Goal: Task Accomplishment & Management: Complete application form

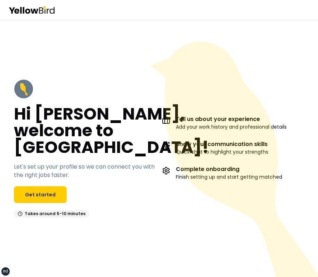
click at [177, 85] on icon at bounding box center [236, 169] width 172 height 255
click at [46, 196] on link "Get started" at bounding box center [40, 194] width 53 height 17
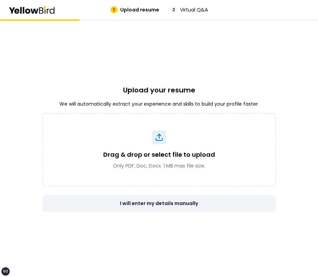
click at [161, 200] on button "I will enter my details manually" at bounding box center [158, 203] width 233 height 17
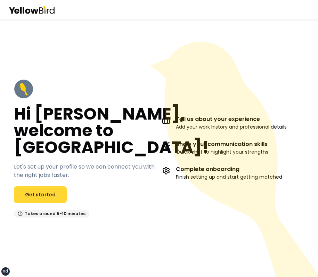
click at [47, 191] on link "Get started" at bounding box center [40, 194] width 53 height 17
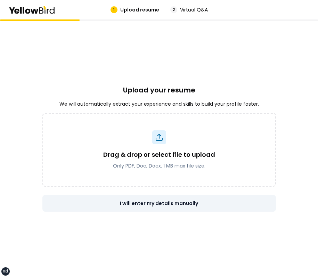
click at [152, 203] on button "I will enter my details manually" at bounding box center [158, 203] width 233 height 17
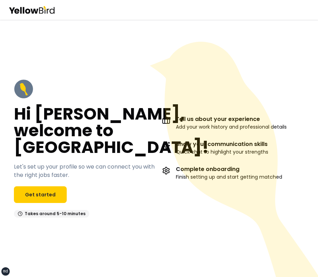
click at [206, 90] on icon at bounding box center [236, 169] width 172 height 255
click at [35, 192] on link "Get started" at bounding box center [40, 194] width 53 height 17
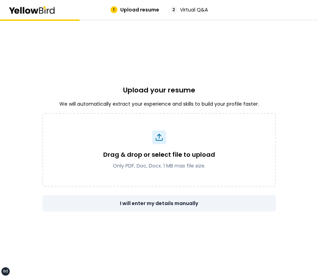
click at [181, 207] on button "I will enter my details manually" at bounding box center [158, 203] width 233 height 17
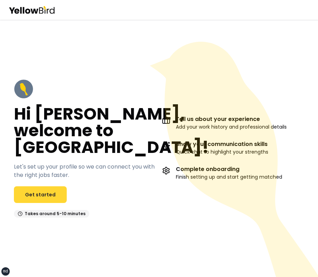
click at [47, 198] on link "Get started" at bounding box center [40, 194] width 53 height 17
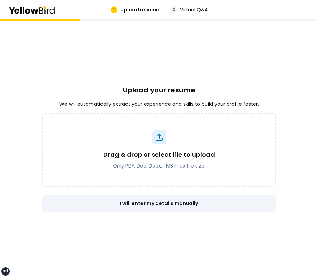
click at [180, 198] on button "I will enter my details manually" at bounding box center [158, 203] width 233 height 17
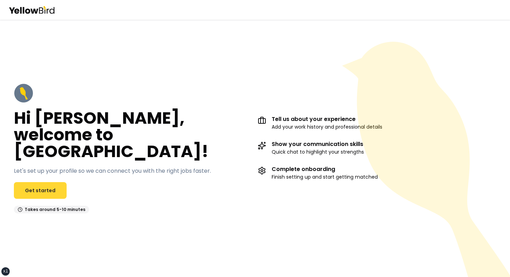
click at [36, 182] on link "Get started" at bounding box center [40, 190] width 53 height 17
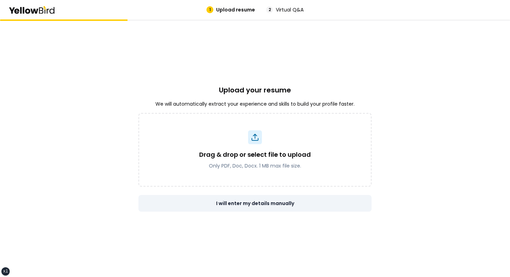
click at [251, 203] on button "I will enter my details manually" at bounding box center [255, 203] width 233 height 17
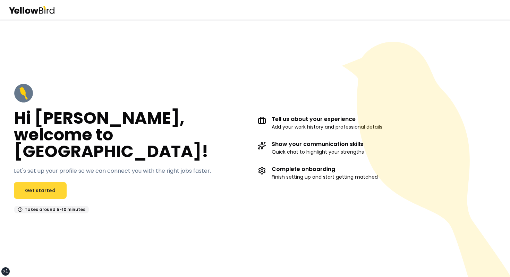
click at [31, 182] on link "Get started" at bounding box center [40, 190] width 53 height 17
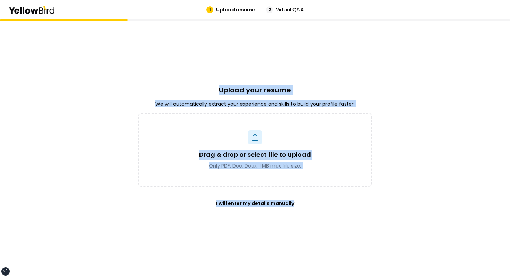
drag, startPoint x: 217, startPoint y: 83, endPoint x: 355, endPoint y: 223, distance: 196.2
click at [317, 223] on div "Upload your resume We will automatically extract your experience and skills to …" at bounding box center [255, 147] width 233 height 257
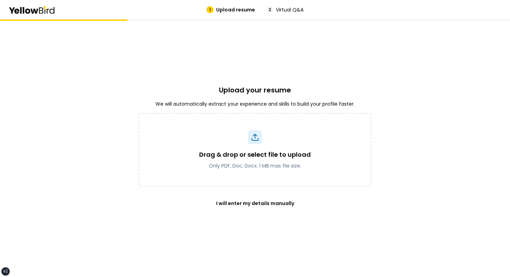
click at [317, 223] on div "Upload your resume We will automatically extract your experience and skills to …" at bounding box center [255, 147] width 233 height 257
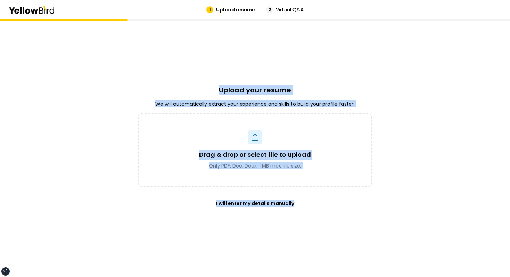
drag, startPoint x: 355, startPoint y: 223, endPoint x: 202, endPoint y: 65, distance: 220.5
click at [202, 65] on div "Upload your resume We will automatically extract your experience and skills to …" at bounding box center [255, 147] width 233 height 257
drag, startPoint x: 202, startPoint y: 65, endPoint x: 339, endPoint y: 225, distance: 211.5
click at [317, 225] on div "Upload your resume We will automatically extract your experience and skills to …" at bounding box center [255, 147] width 233 height 257
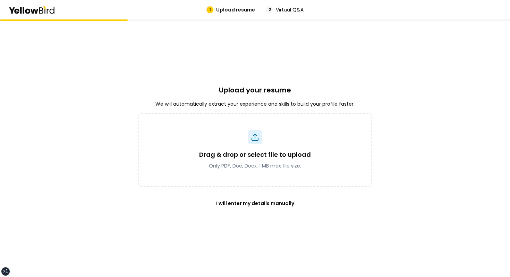
click at [317, 225] on div "Upload your resume We will automatically extract your experience and skills to …" at bounding box center [255, 147] width 233 height 257
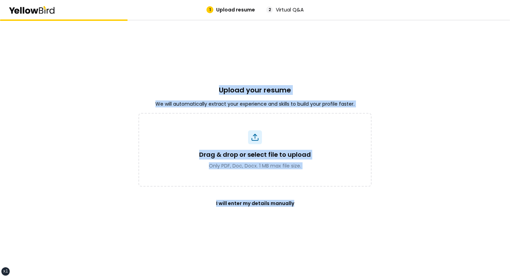
drag, startPoint x: 339, startPoint y: 225, endPoint x: 208, endPoint y: 73, distance: 201.1
click at [208, 74] on div "Upload your resume We will automatically extract your experience and skills to …" at bounding box center [255, 147] width 233 height 257
click at [208, 73] on div "Upload your resume We will automatically extract your experience and skills to …" at bounding box center [255, 147] width 233 height 257
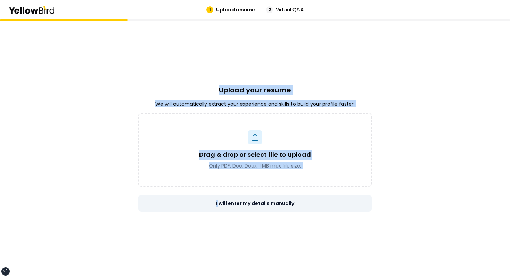
drag, startPoint x: 208, startPoint y: 73, endPoint x: 327, endPoint y: 204, distance: 177.2
click at [317, 204] on div "Upload your resume We will automatically extract your experience and skills to …" at bounding box center [255, 147] width 233 height 257
click at [317, 204] on button "I will enter my details manually" at bounding box center [255, 203] width 233 height 17
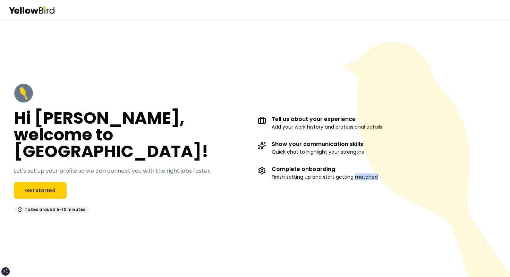
click at [317, 204] on div "Tell us about your experience Add your work history and professional details Sh…" at bounding box center [377, 148] width 239 height 130
click at [120, 200] on div "Hi [PERSON_NAME], welcome to [GEOGRAPHIC_DATA]! Let's set up your profile so we…" at bounding box center [133, 148] width 239 height 130
click at [49, 184] on link "Get started" at bounding box center [40, 190] width 53 height 17
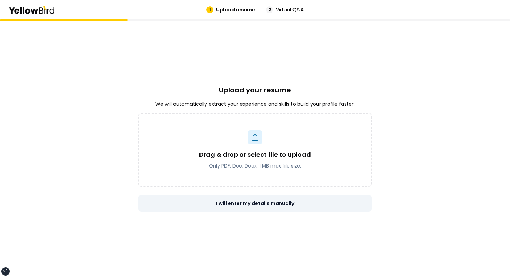
click at [266, 204] on button "I will enter my details manually" at bounding box center [255, 203] width 233 height 17
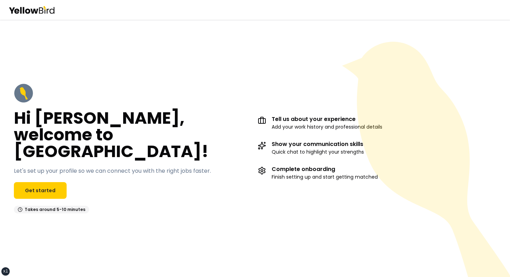
click at [51, 193] on div "Hi [PERSON_NAME], welcome to [GEOGRAPHIC_DATA]! Let's set up your profile so we…" at bounding box center [133, 148] width 239 height 130
click at [55, 184] on link "Get started" at bounding box center [40, 190] width 53 height 17
click at [317, 54] on div "Hi David, welcome to YellowBird! Let's set up your profile so we can connect yo…" at bounding box center [255, 147] width 510 height 257
click at [350, 39] on div "Hi [PERSON_NAME], welcome to [GEOGRAPHIC_DATA]! Let's set up your profile so we…" at bounding box center [255, 147] width 510 height 257
click at [224, 90] on div "Hi [PERSON_NAME], welcome to [GEOGRAPHIC_DATA]! Let's set up your profile so we…" at bounding box center [255, 148] width 510 height 158
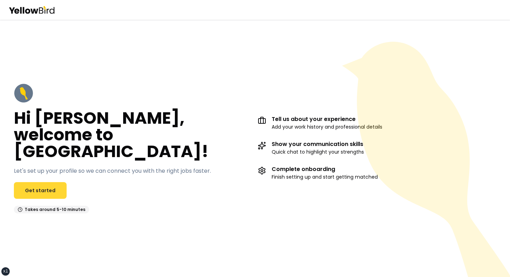
click at [64, 182] on link "Get started" at bounding box center [40, 190] width 53 height 17
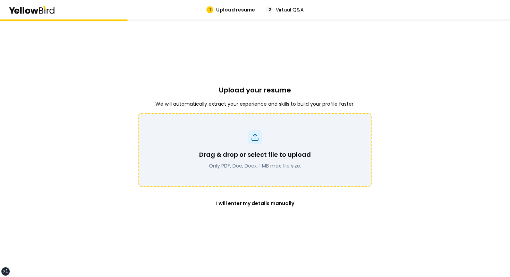
click at [286, 160] on div "Drag & drop or select file to upload Only PDF, Doc, Docx. 1 MB max file size." at bounding box center [255, 159] width 112 height 19
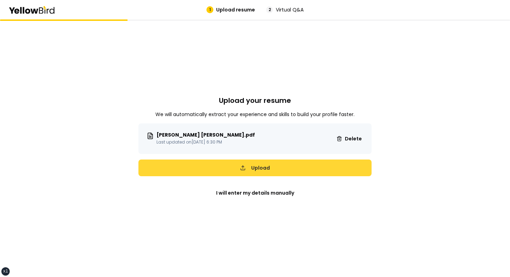
click at [273, 165] on button "Upload" at bounding box center [255, 167] width 233 height 17
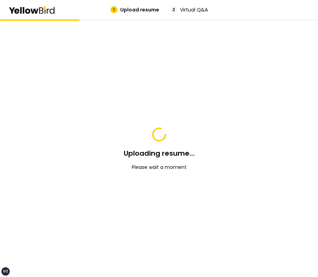
click at [258, 139] on div "Uploading resume... Please wait a moment" at bounding box center [158, 147] width 233 height 257
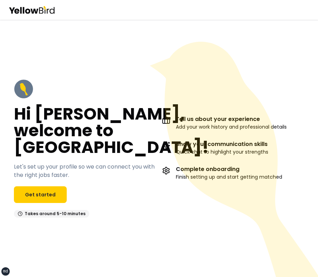
click at [144, 147] on h2 "Hi David, welcome to YellowBird!" at bounding box center [111, 131] width 195 height 50
click at [68, 184] on div "Hi David, welcome to YellowBird! Let's set up your profile so we can connect yo…" at bounding box center [85, 148] width 142 height 138
click at [63, 187] on link "Get started" at bounding box center [40, 194] width 53 height 17
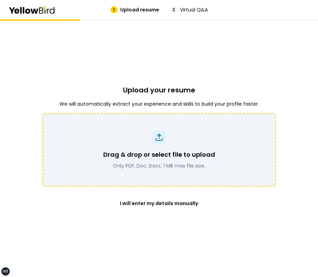
click at [191, 136] on div "Drag & drop or select file to upload Only PDF, Doc, Docx. 1 MB max file size." at bounding box center [158, 149] width 215 height 39
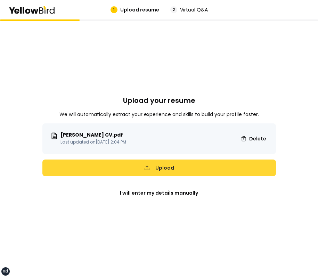
click at [211, 165] on button "Upload" at bounding box center [158, 167] width 233 height 17
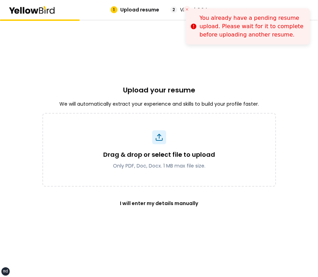
click at [267, 73] on div "Upload your resume We will automatically extract your experience and skills to …" at bounding box center [158, 147] width 233 height 257
click at [189, 12] on button "Close toast" at bounding box center [186, 9] width 7 height 7
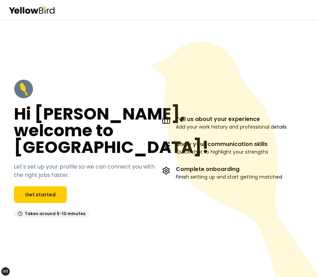
click at [124, 61] on div "Hi [PERSON_NAME], welcome to [GEOGRAPHIC_DATA]! Let's set up your profile so we…" at bounding box center [159, 147] width 318 height 257
click at [261, 117] on icon at bounding box center [236, 169] width 172 height 255
click at [257, 92] on icon at bounding box center [234, 159] width 168 height 235
click at [269, 36] on div "Hi David, welcome to YellowBird! Let's set up your profile so we can connect yo…" at bounding box center [159, 147] width 318 height 257
click at [277, 34] on div "Hi David, welcome to YellowBird! Let's set up your profile so we can connect yo…" at bounding box center [159, 147] width 318 height 257
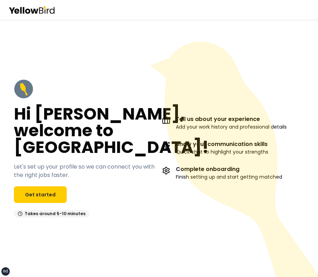
click at [227, 84] on icon at bounding box center [236, 169] width 172 height 255
click at [37, 193] on link "Get started" at bounding box center [40, 194] width 53 height 17
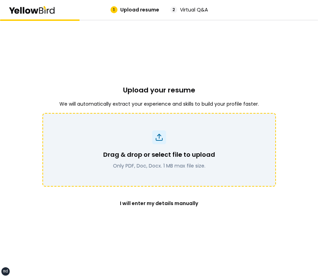
click at [209, 160] on div "Drag & drop or select file to upload Only PDF, Doc, Docx. 1 MB max file size." at bounding box center [159, 159] width 112 height 19
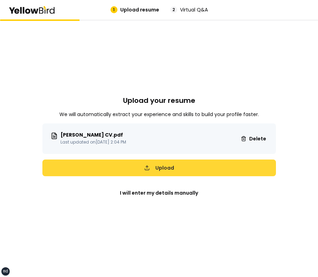
click at [224, 168] on button "Upload" at bounding box center [158, 167] width 233 height 17
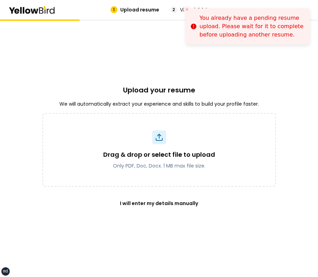
click at [262, 63] on div "Upload your resume We will automatically extract your experience and skills to …" at bounding box center [158, 147] width 233 height 257
click at [187, 9] on icon "Close toast" at bounding box center [187, 9] width 4 height 4
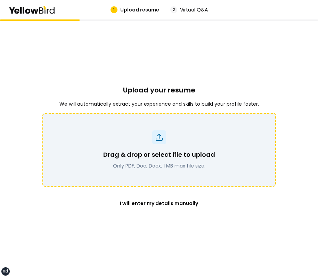
click at [173, 128] on div "Drag & drop or select file to upload Only PDF, Doc, Docx. 1 MB max file size." at bounding box center [158, 150] width 233 height 74
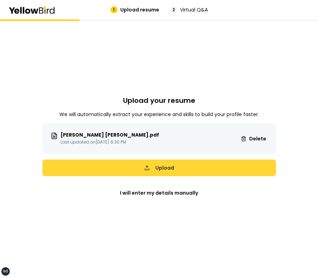
click at [191, 167] on button "Upload" at bounding box center [158, 167] width 233 height 17
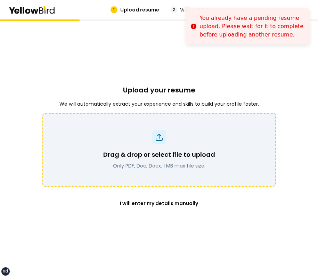
click at [181, 158] on p "Drag & drop or select file to upload" at bounding box center [159, 155] width 112 height 10
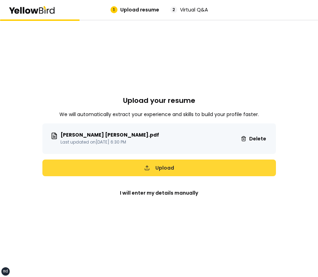
click at [239, 167] on button "Upload" at bounding box center [158, 167] width 233 height 17
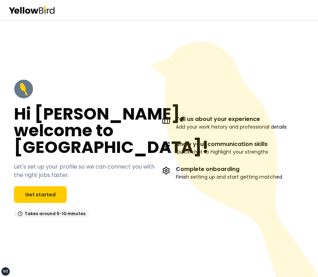
click at [241, 66] on icon at bounding box center [234, 159] width 168 height 235
drag, startPoint x: 299, startPoint y: 17, endPoint x: 239, endPoint y: 10, distance: 60.9
click at [239, 10] on div at bounding box center [159, 9] width 318 height 19
click at [258, 72] on icon at bounding box center [234, 159] width 168 height 235
click at [250, 45] on icon at bounding box center [234, 159] width 168 height 235
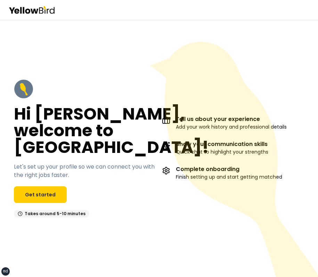
click at [66, 187] on div "Hi David, welcome to YellowBird! Let's set up your profile so we can connect yo…" at bounding box center [85, 148] width 142 height 138
click at [61, 189] on link "Get started" at bounding box center [40, 194] width 53 height 17
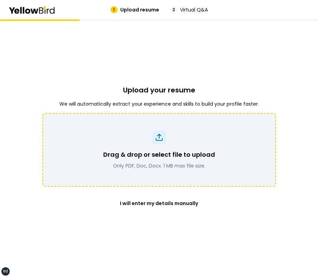
click at [166, 161] on div "Drag & drop or select file to upload Only PDF, Doc, Docx. 1 MB max file size." at bounding box center [159, 159] width 112 height 19
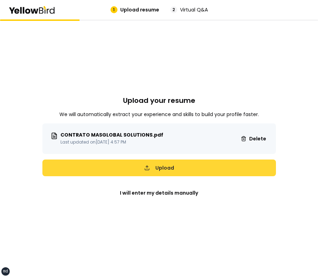
click at [202, 165] on button "Upload" at bounding box center [158, 167] width 233 height 17
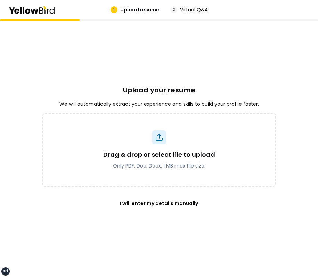
click at [194, 87] on h2 "Upload your resume" at bounding box center [159, 90] width 72 height 10
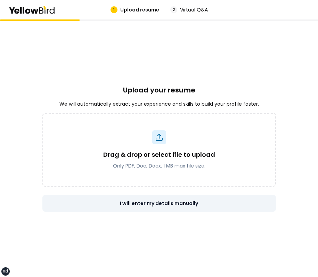
click at [154, 203] on button "I will enter my details manually" at bounding box center [158, 203] width 233 height 17
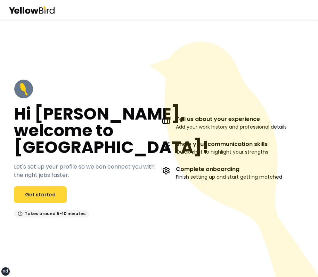
click at [30, 190] on link "Get started" at bounding box center [40, 194] width 53 height 17
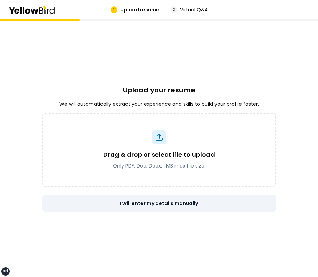
click at [165, 206] on button "I will enter my details manually" at bounding box center [158, 203] width 233 height 17
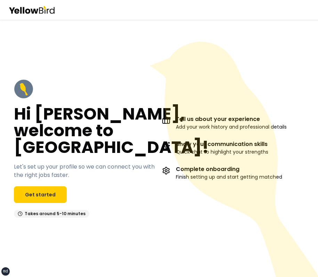
click at [234, 88] on icon at bounding box center [236, 169] width 172 height 255
click at [40, 202] on link "Get started" at bounding box center [40, 194] width 53 height 17
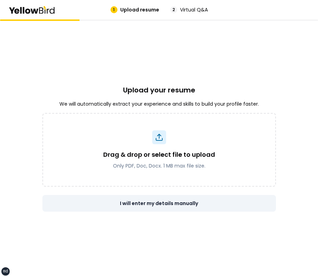
click at [162, 202] on button "I will enter my details manually" at bounding box center [158, 203] width 233 height 17
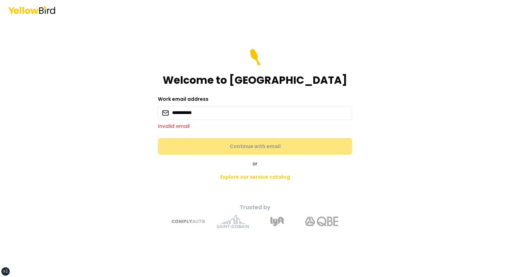
type input "**********"
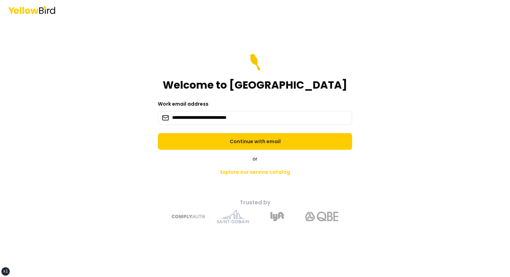
click button "Continue with email" at bounding box center [255, 141] width 194 height 17
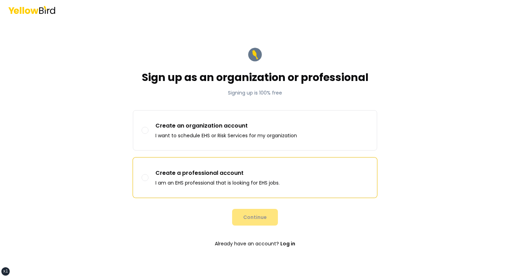
click at [161, 165] on label "Create a professional account I am an EHS professional that is looking for EHS …" at bounding box center [255, 178] width 244 height 40
click at [149, 174] on button "Create a professional account I am an EHS professional that is looking for EHS …" at bounding box center [145, 177] width 7 height 7
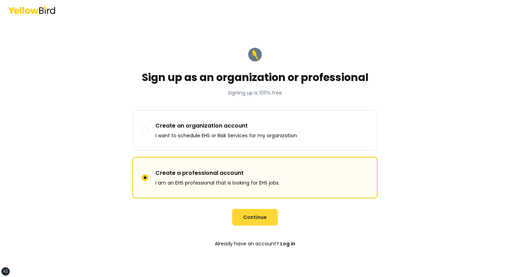
click at [251, 220] on button "Continue" at bounding box center [255, 217] width 46 height 17
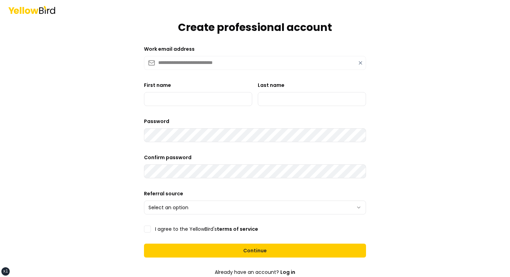
click at [194, 89] on div "First name" at bounding box center [198, 93] width 108 height 25
click at [191, 103] on input "First name" at bounding box center [198, 99] width 108 height 14
click at [265, 101] on input "Last name" at bounding box center [312, 99] width 108 height 14
type input "******"
click at [231, 107] on form "**********" at bounding box center [255, 158] width 233 height 335
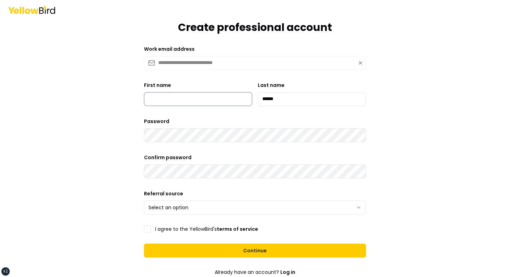
click at [219, 103] on input "First name" at bounding box center [198, 99] width 108 height 14
type input "*****"
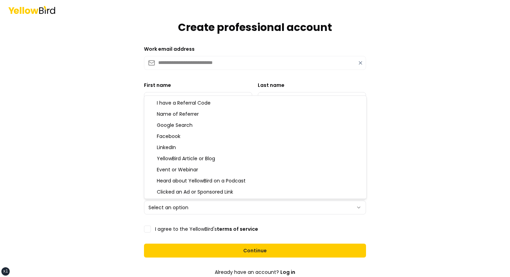
click at [201, 203] on html "**********" at bounding box center [255, 138] width 510 height 277
select select "*******"
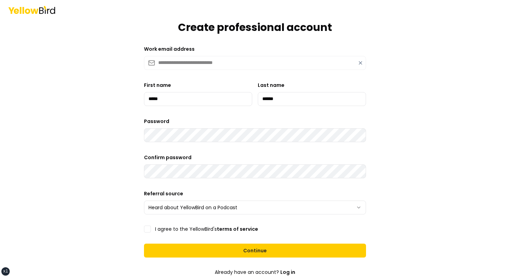
click at [167, 223] on form "**********" at bounding box center [255, 158] width 233 height 335
click at [164, 229] on label "I agree to the YellowBird's terms of service" at bounding box center [206, 228] width 103 height 5
click at [151, 229] on button "I agree to the YellowBird's terms of service" at bounding box center [147, 228] width 7 height 7
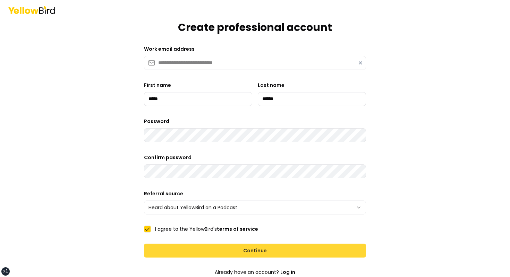
click at [206, 253] on button "Continue" at bounding box center [255, 250] width 222 height 14
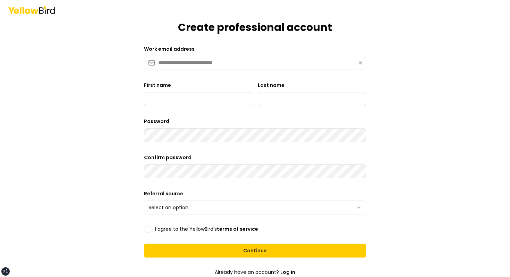
click at [362, 61] on icon at bounding box center [360, 62] width 3 height 3
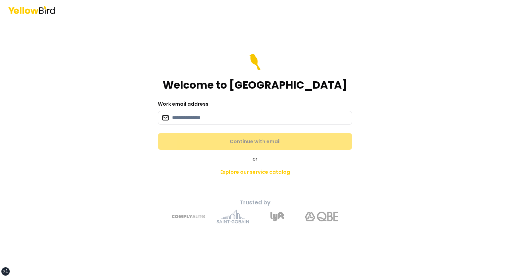
click at [325, 65] on div "Welcome to [GEOGRAPHIC_DATA]" at bounding box center [255, 72] width 194 height 37
click at [195, 123] on input at bounding box center [255, 118] width 194 height 14
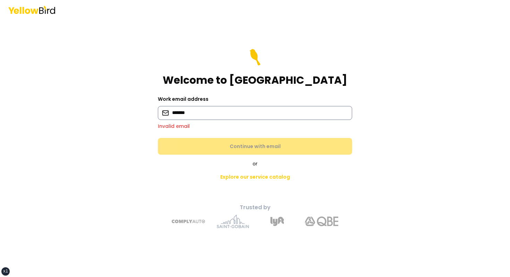
type input "**********"
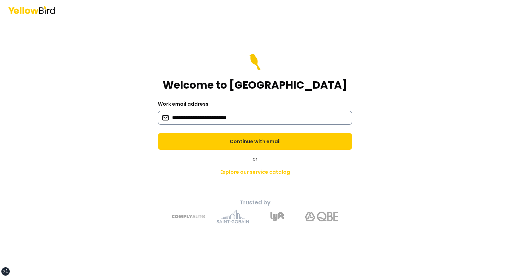
click button "Continue with email" at bounding box center [255, 141] width 194 height 17
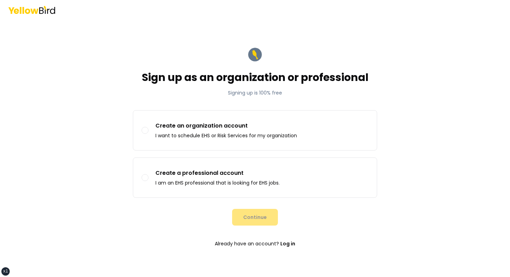
click at [269, 205] on form "Sign up as an organization or professional Signing up is 100% free Sign up as C…" at bounding box center [255, 148] width 256 height 215
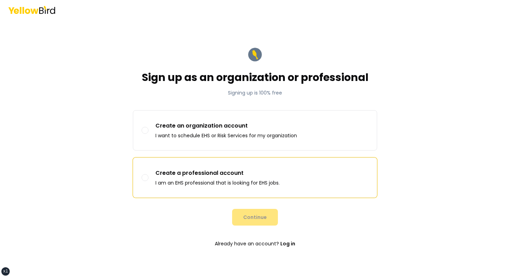
click at [276, 185] on p "I am an EHS professional that is looking for EHS jobs." at bounding box center [218, 182] width 124 height 7
click at [149, 181] on button "Create a professional account I am an EHS professional that is looking for EHS …" at bounding box center [145, 177] width 7 height 7
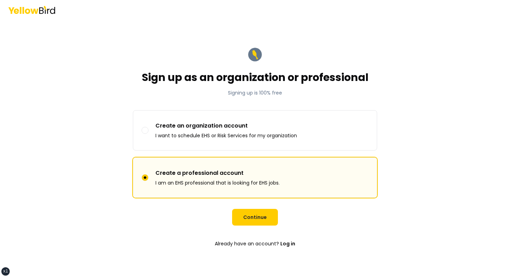
click at [265, 204] on form "Sign up as an organization or professional Signing up is 100% free Sign up as C…" at bounding box center [255, 148] width 256 height 215
click at [261, 209] on button "Continue" at bounding box center [255, 217] width 46 height 17
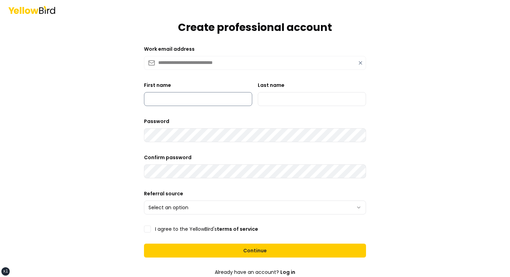
click at [198, 97] on input "First name" at bounding box center [198, 99] width 108 height 14
type input "*****"
click at [276, 99] on input "Last name" at bounding box center [312, 99] width 108 height 14
type input "******"
click at [210, 212] on html "**********" at bounding box center [255, 138] width 510 height 277
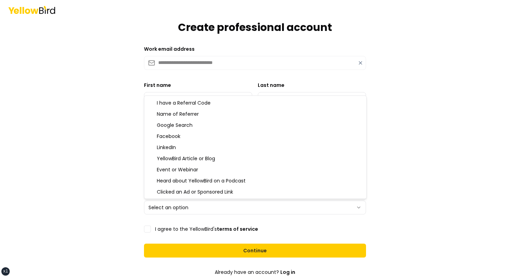
select select "*******"
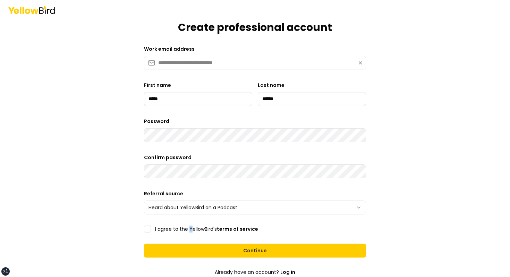
click at [190, 227] on label "I agree to the YellowBird's terms of service" at bounding box center [206, 228] width 103 height 5
click at [185, 231] on label "I agree to the YellowBird's terms of service" at bounding box center [206, 228] width 103 height 5
click at [151, 232] on button "I agree to the YellowBird's terms of service" at bounding box center [147, 228] width 7 height 7
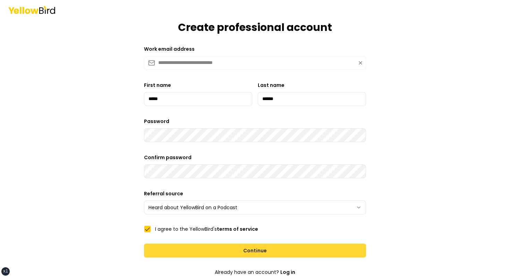
click at [266, 250] on button "Continue" at bounding box center [255, 250] width 222 height 14
click at [231, 243] on button "Continue" at bounding box center [255, 250] width 222 height 14
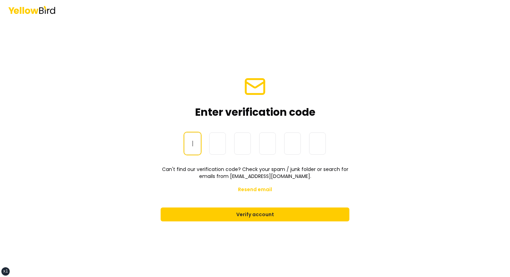
paste input "******"
type input "******"
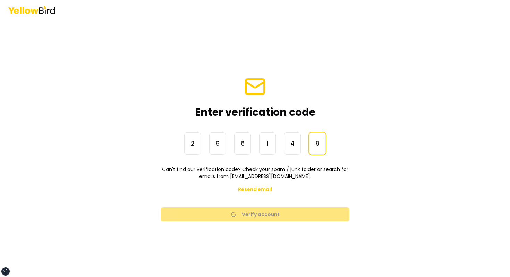
click at [345, 84] on div "Enter verification code" at bounding box center [255, 96] width 189 height 43
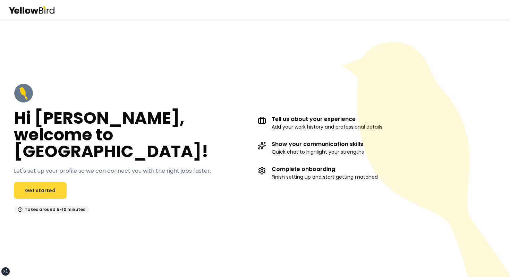
click at [43, 182] on link "Get started" at bounding box center [40, 190] width 53 height 17
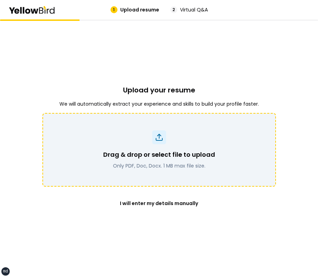
click at [190, 136] on div "Drag & drop or select file to upload Only PDF, Doc, Docx. 1 MB max file size." at bounding box center [158, 149] width 215 height 39
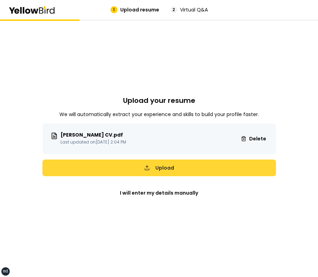
click at [213, 166] on button "Upload" at bounding box center [158, 167] width 233 height 17
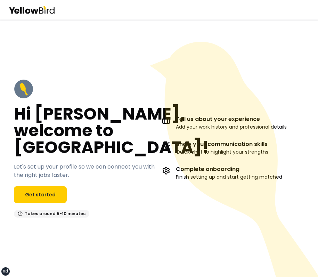
click at [45, 206] on div "Hi David, welcome to YellowBird! Let's set up your profile so we can connect yo…" at bounding box center [85, 148] width 142 height 138
click at [53, 197] on link "Get started" at bounding box center [40, 194] width 53 height 17
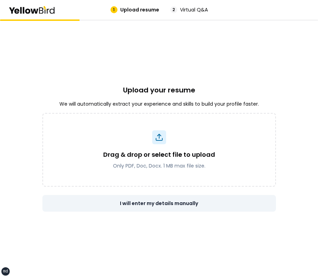
click at [167, 207] on button "I will enter my details manually" at bounding box center [158, 203] width 233 height 17
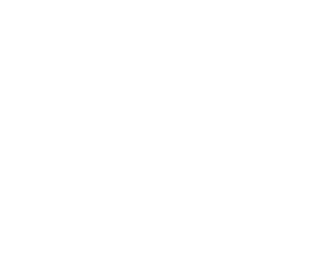
click at [244, 97] on div at bounding box center [159, 138] width 318 height 277
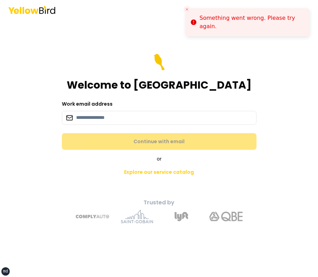
click at [187, 11] on icon "Close toast" at bounding box center [187, 9] width 4 height 4
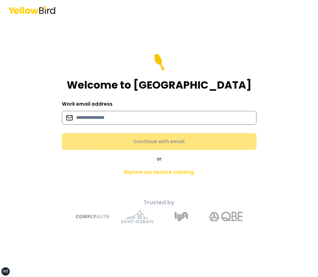
click at [145, 119] on input at bounding box center [159, 118] width 194 height 14
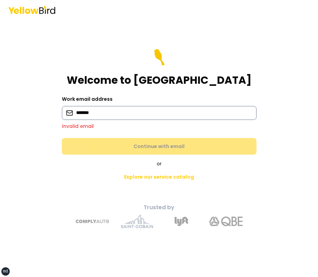
type input "**********"
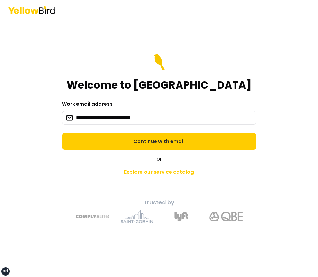
click at [110, 201] on p "Trusted by" at bounding box center [159, 202] width 244 height 8
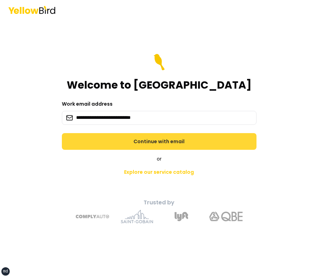
click at [181, 145] on button "Continue with email" at bounding box center [159, 141] width 194 height 17
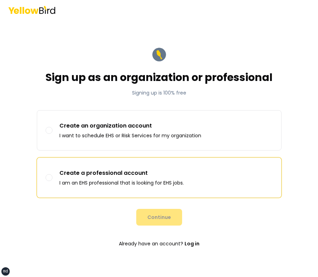
click at [141, 175] on p "Create a professional account" at bounding box center [121, 173] width 124 height 8
click at [52, 175] on button "Create a professional account I am an EHS professional that is looking for EHS …" at bounding box center [48, 177] width 7 height 7
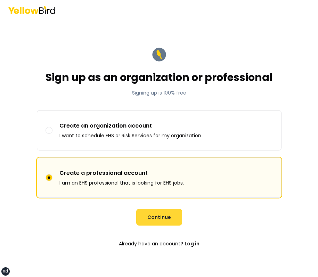
click at [158, 215] on button "Continue" at bounding box center [159, 217] width 46 height 17
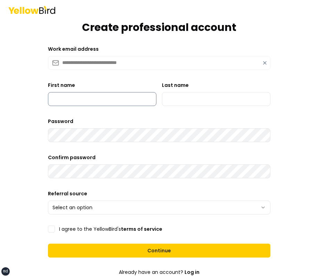
click at [102, 96] on input "First name" at bounding box center [102, 99] width 108 height 14
type input "*******"
click at [199, 102] on input "Last name" at bounding box center [216, 99] width 108 height 14
type input "*****"
click at [120, 210] on html "**********" at bounding box center [159, 138] width 318 height 277
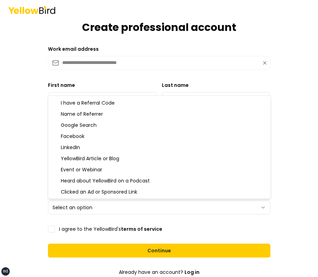
select select "********"
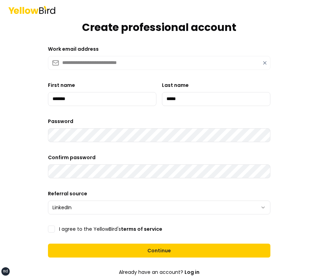
click at [91, 228] on label "I agree to the YellowBird's terms of service" at bounding box center [110, 228] width 103 height 5
click at [55, 228] on button "I agree to the YellowBird's terms of service" at bounding box center [51, 228] width 7 height 7
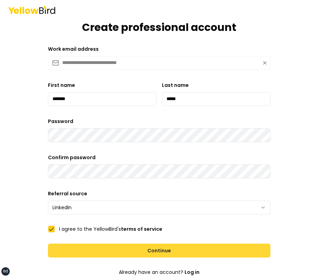
click at [118, 249] on button "Continue" at bounding box center [159, 250] width 222 height 14
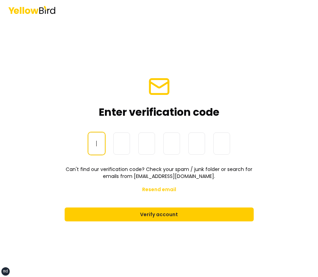
click at [97, 145] on input at bounding box center [166, 143] width 156 height 22
paste input "******"
type input "******"
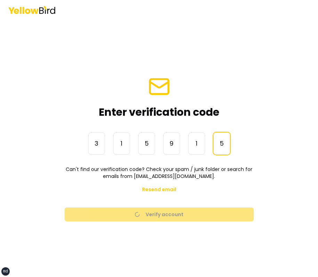
click at [52, 136] on main "Enter verification code One-Time Password 3 1 5 9 1 5 ****** Can't find our ver…" at bounding box center [159, 147] width 267 height 257
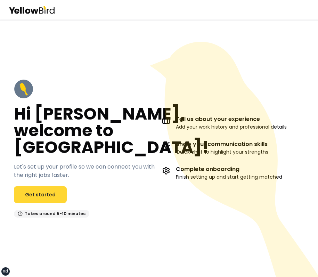
click at [49, 190] on link "Get started" at bounding box center [40, 194] width 53 height 17
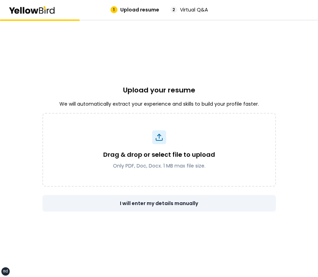
click at [145, 209] on button "I will enter my details manually" at bounding box center [158, 203] width 233 height 17
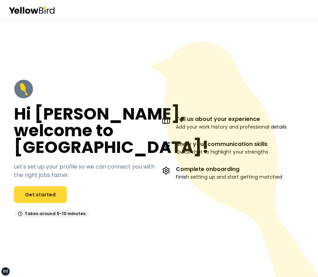
click at [49, 189] on link "Get started" at bounding box center [40, 194] width 53 height 17
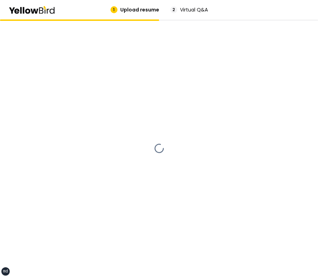
click at [261, 70] on div at bounding box center [159, 147] width 318 height 257
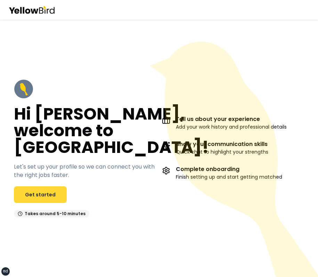
click at [36, 196] on link "Get started" at bounding box center [40, 194] width 53 height 17
click at [173, 92] on icon at bounding box center [236, 169] width 172 height 255
click at [164, 107] on icon at bounding box center [234, 159] width 168 height 235
click at [214, 82] on icon at bounding box center [236, 169] width 172 height 255
